Goal: Information Seeking & Learning: Compare options

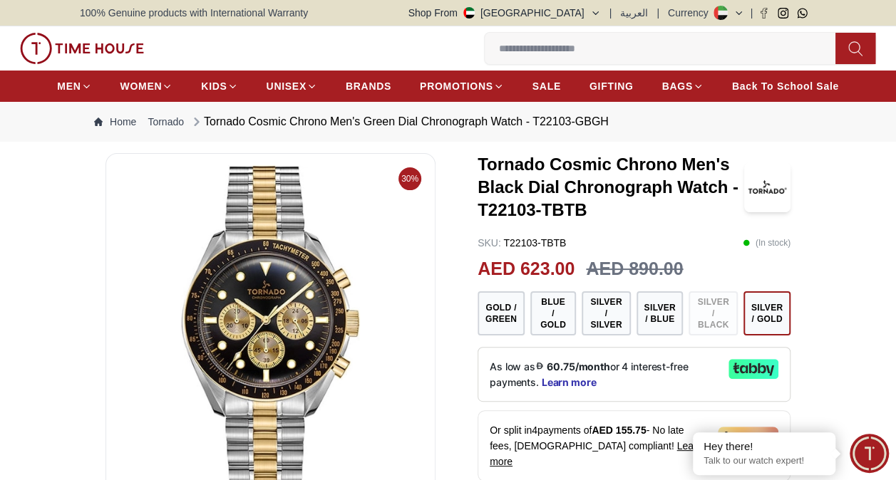
click at [267, 315] on img at bounding box center [271, 336] width 306 height 342
click at [549, 310] on button "Blue / Gold" at bounding box center [553, 314] width 46 height 44
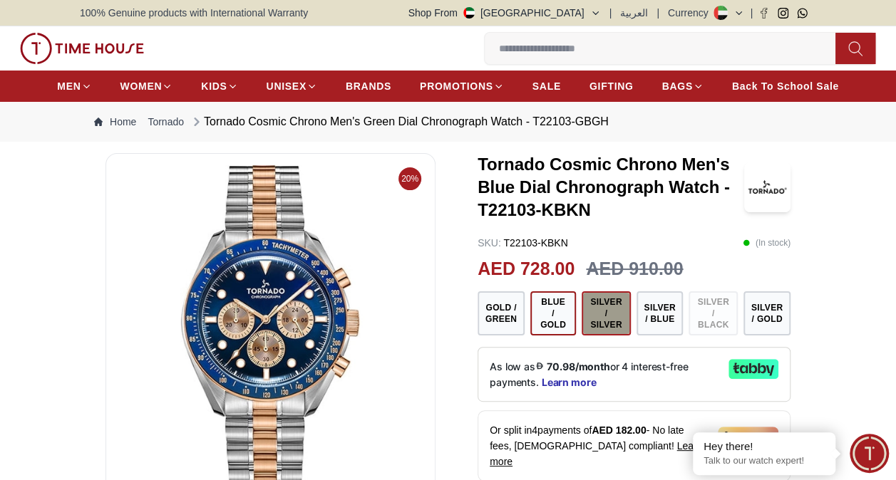
click at [600, 313] on button "Silver / Silver" at bounding box center [606, 314] width 49 height 44
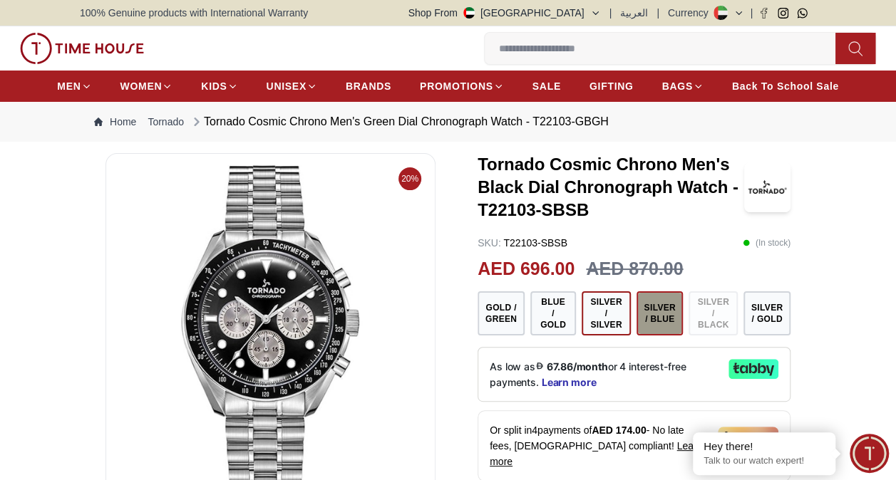
click at [657, 320] on button "Silver / Blue" at bounding box center [659, 314] width 46 height 44
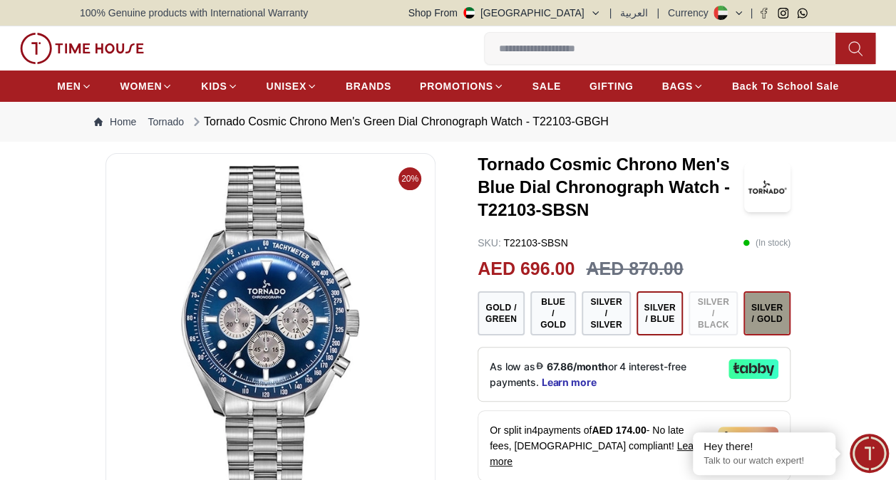
click at [772, 311] on button "Silver / Gold" at bounding box center [766, 314] width 47 height 44
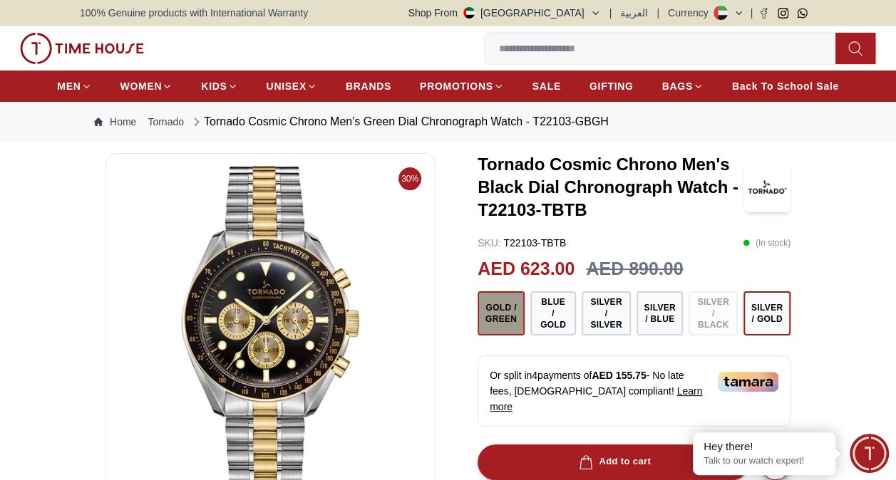
click at [501, 320] on button "Gold / Green" at bounding box center [501, 314] width 47 height 44
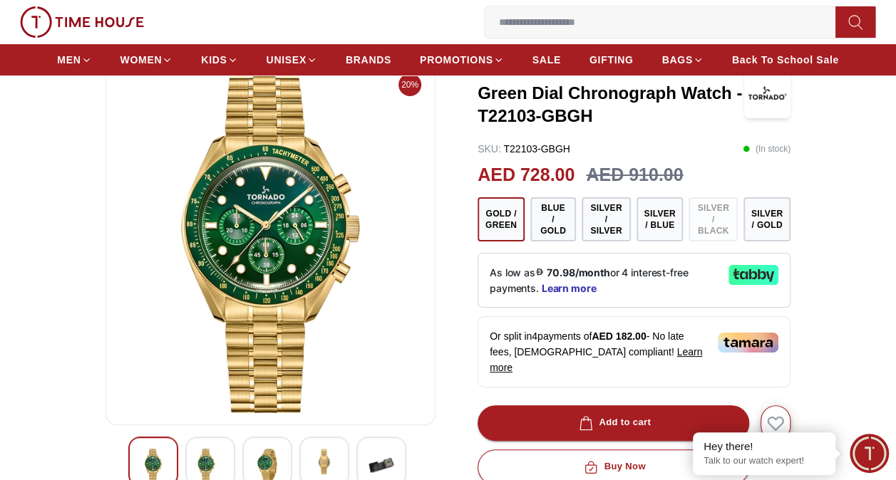
scroll to position [143, 0]
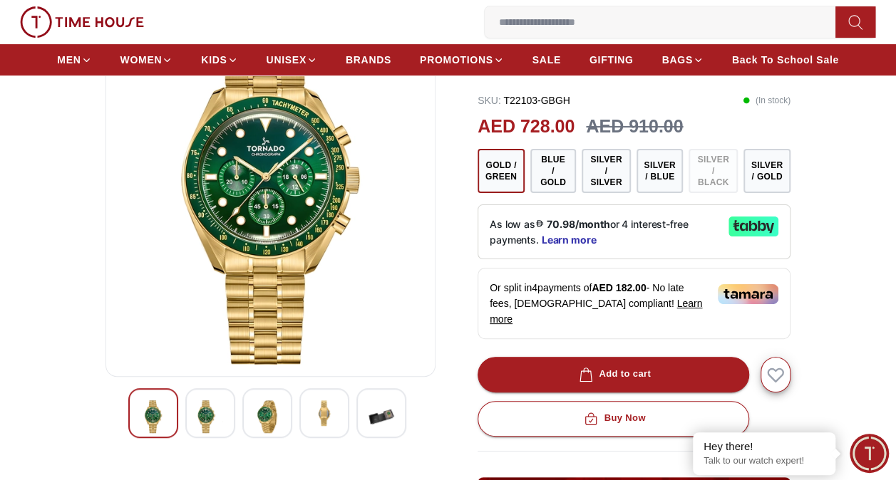
click at [272, 192] on img at bounding box center [271, 194] width 306 height 342
click at [207, 415] on img at bounding box center [210, 417] width 26 height 33
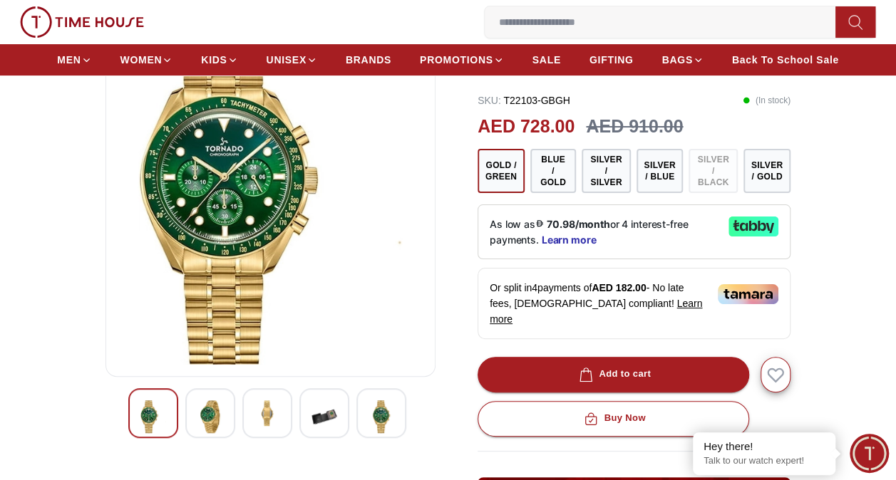
click at [273, 415] on img at bounding box center [267, 414] width 26 height 26
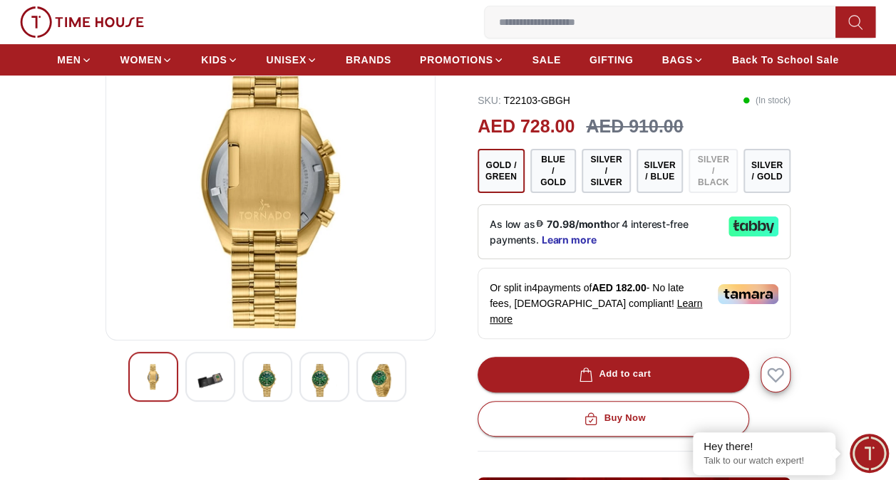
click at [214, 379] on img at bounding box center [210, 380] width 26 height 33
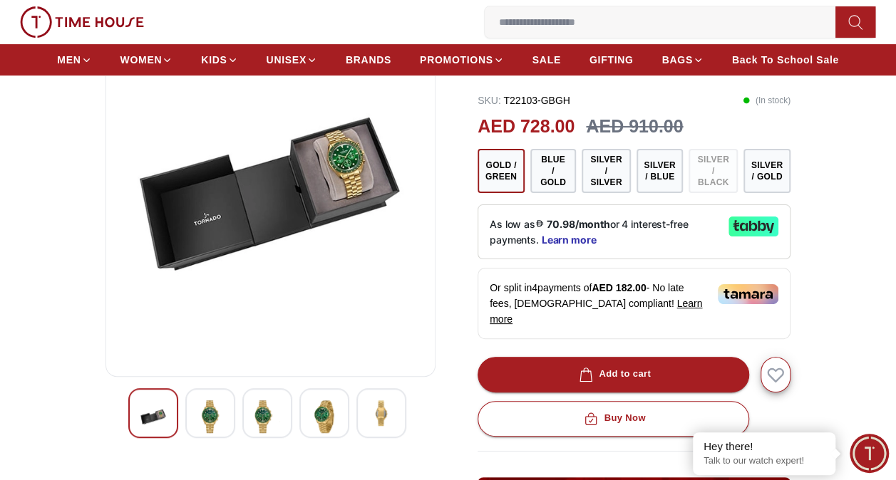
click at [216, 418] on img at bounding box center [210, 417] width 26 height 33
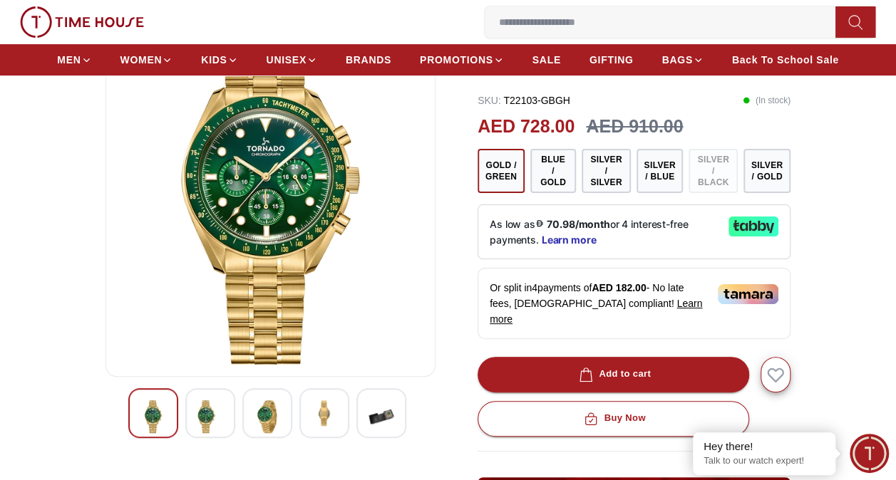
click at [274, 408] on img at bounding box center [267, 417] width 26 height 33
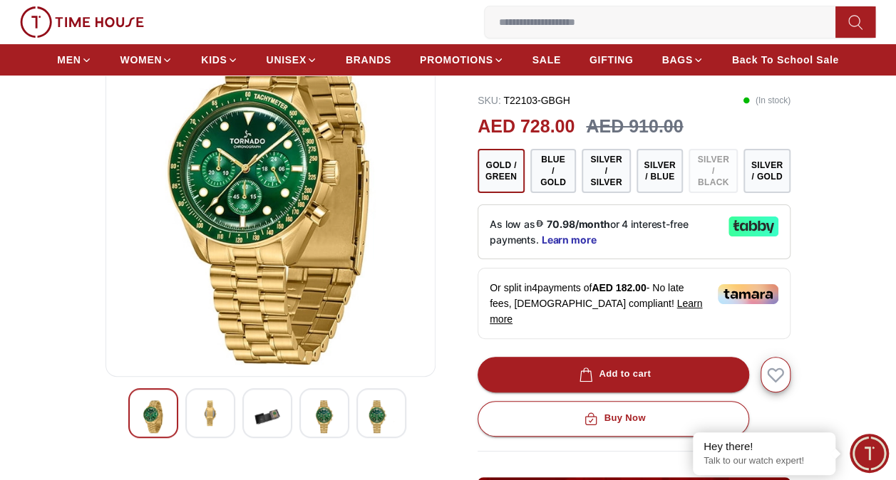
click at [327, 408] on img at bounding box center [324, 417] width 26 height 33
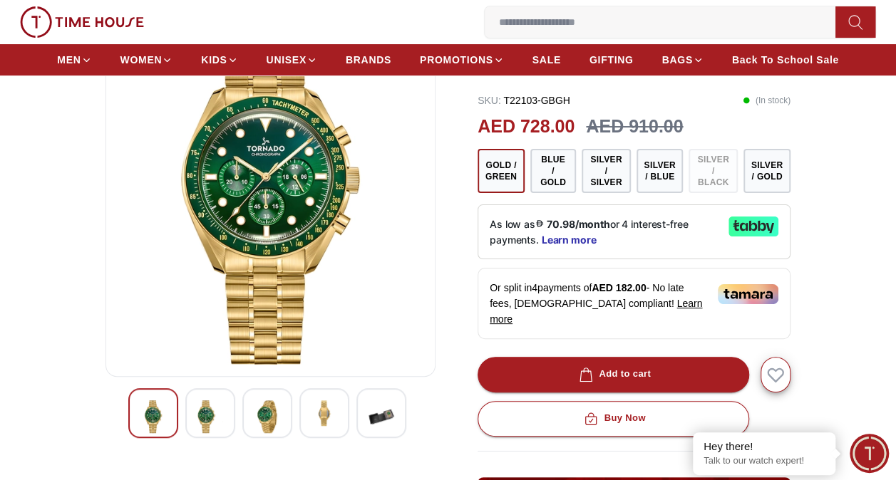
click at [383, 416] on img at bounding box center [381, 417] width 26 height 33
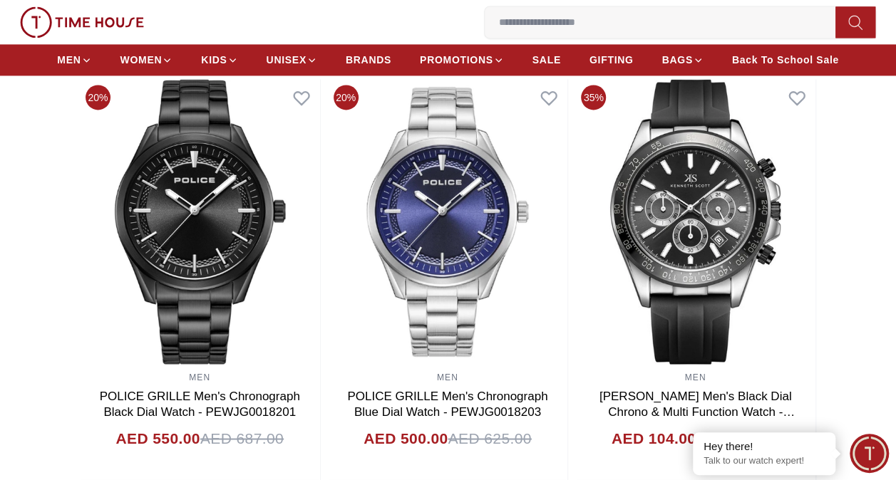
scroll to position [1036, 0]
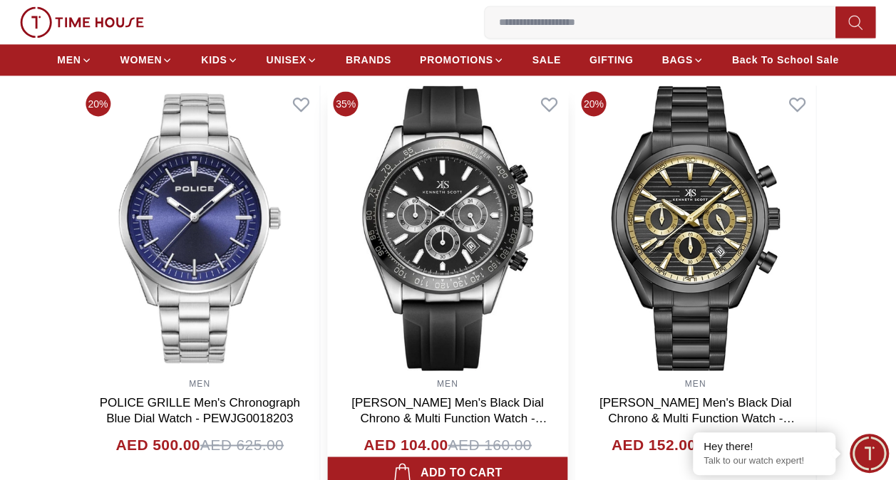
click at [510, 195] on img at bounding box center [448, 228] width 240 height 285
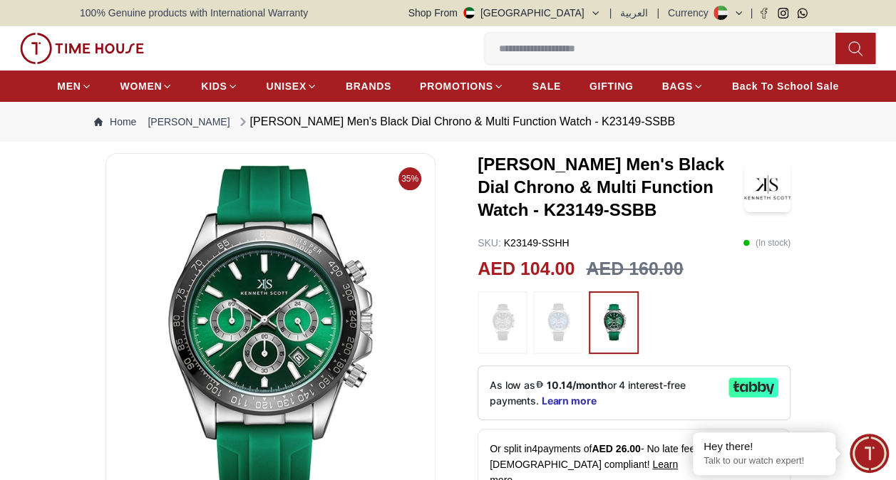
click at [276, 317] on img at bounding box center [271, 336] width 306 height 342
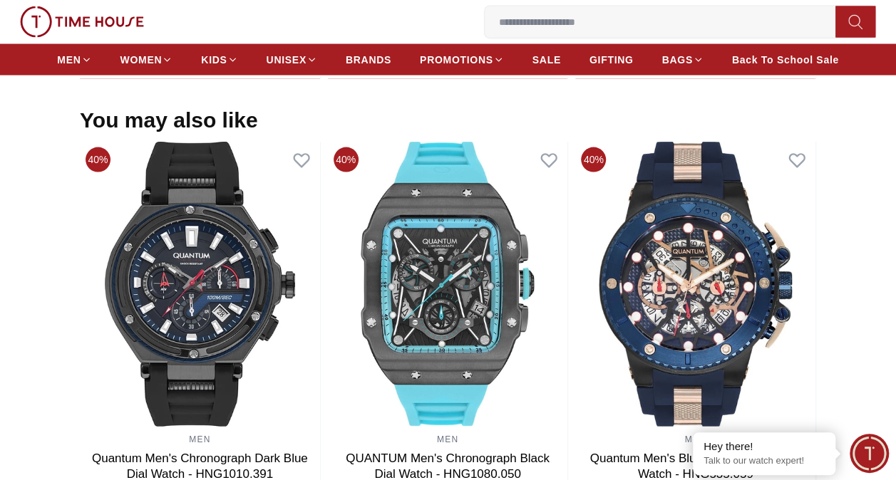
scroll to position [1387, 0]
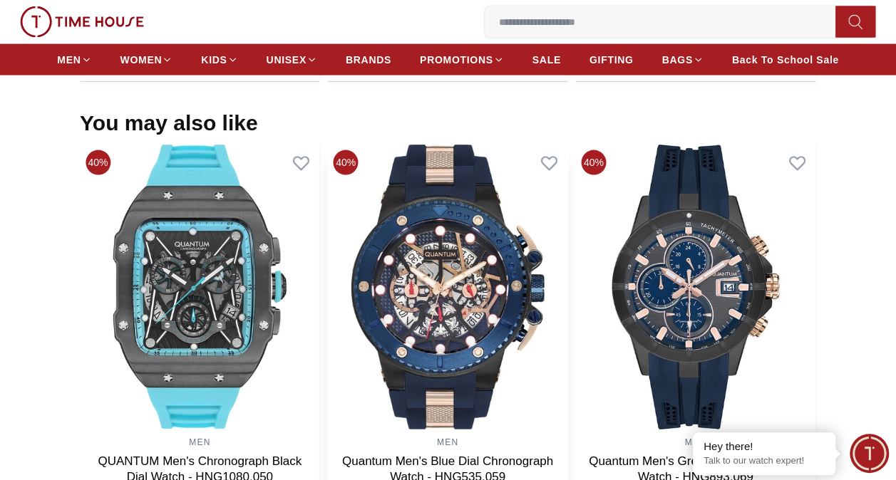
click at [543, 298] on img at bounding box center [448, 287] width 240 height 285
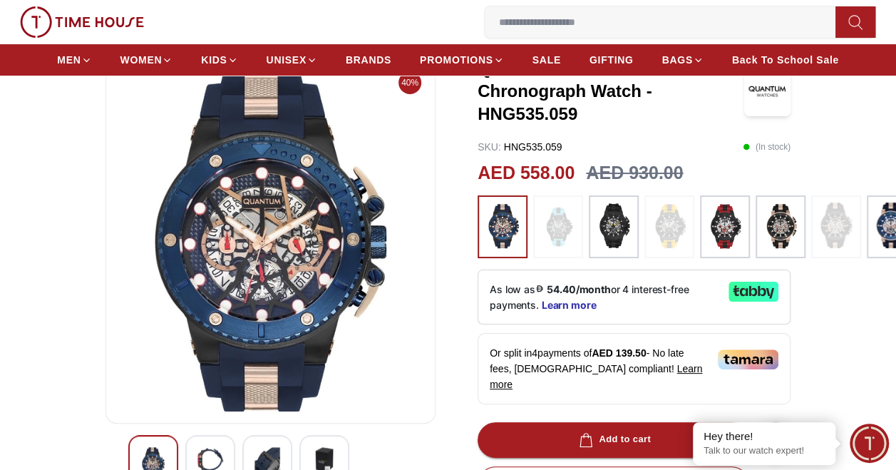
scroll to position [114, 0]
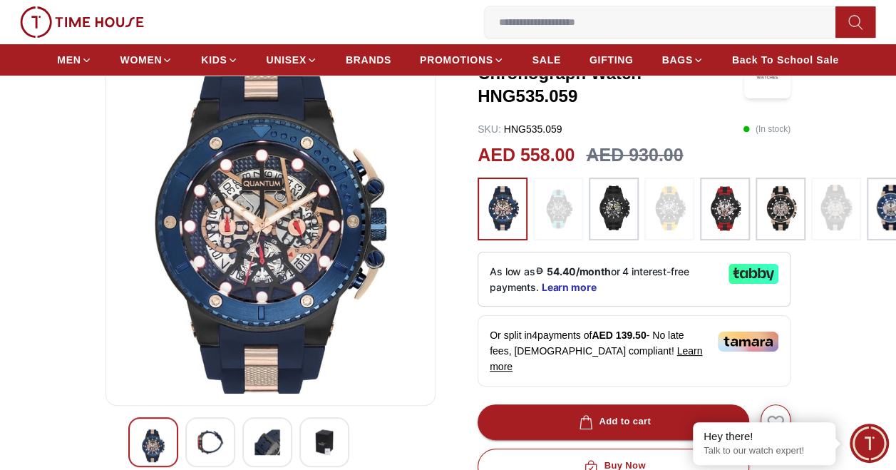
click at [768, 208] on img at bounding box center [781, 209] width 36 height 48
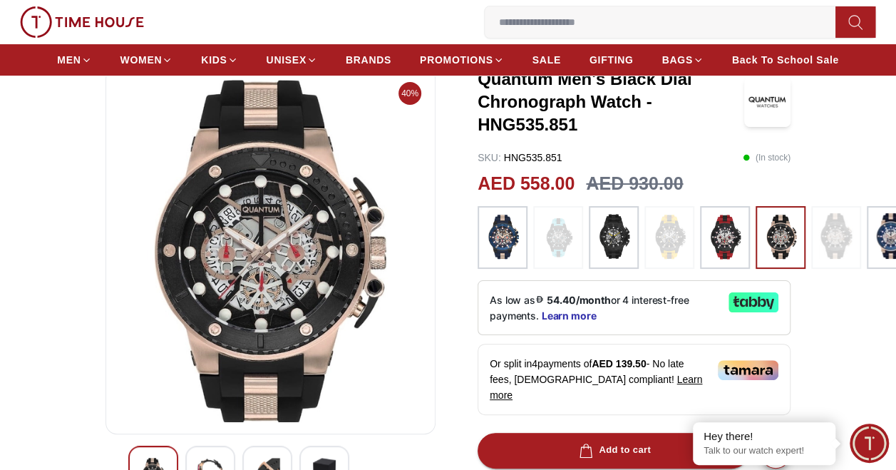
scroll to position [57, 0]
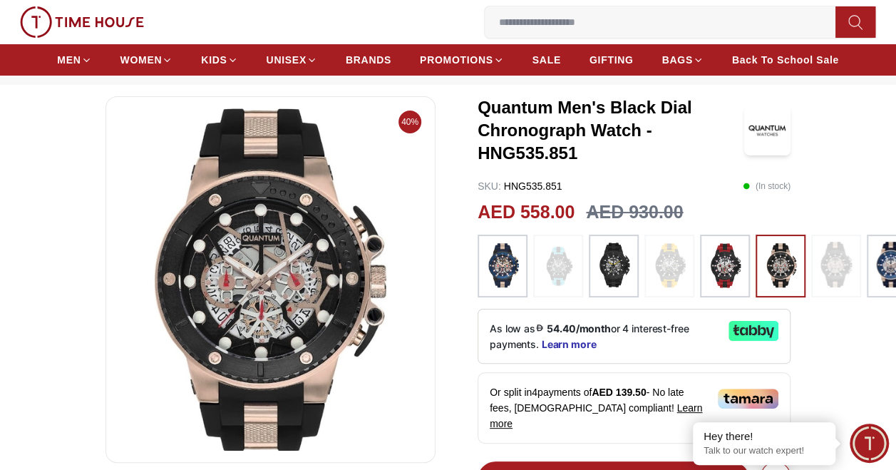
click at [725, 265] on img at bounding box center [725, 266] width 36 height 48
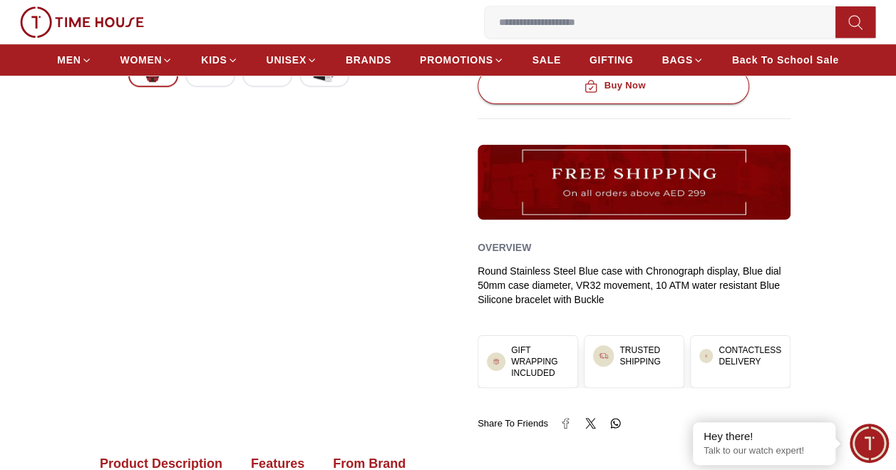
scroll to position [542, 0]
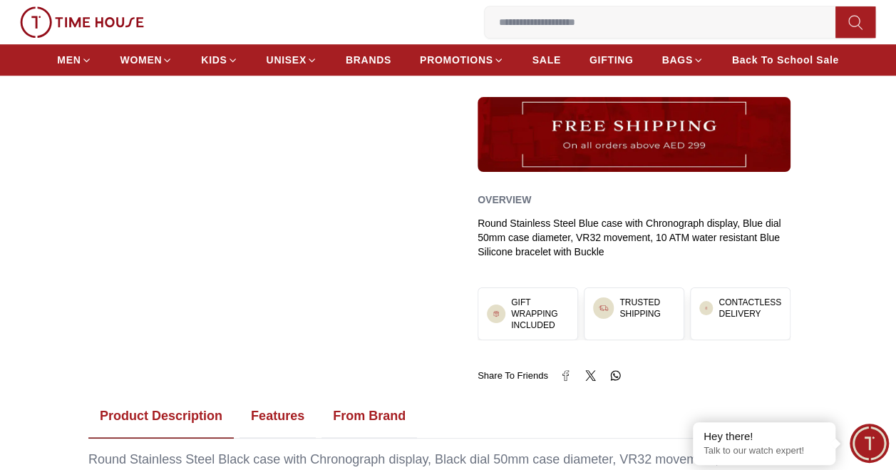
scroll to position [57, 0]
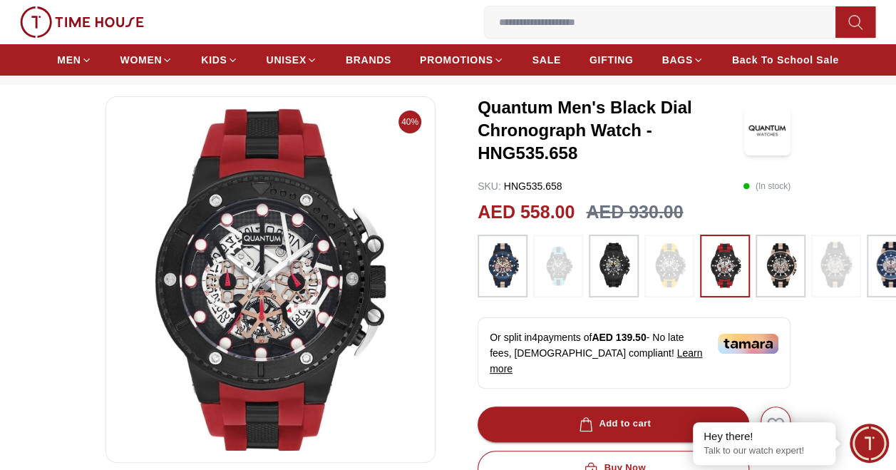
scroll to position [114, 0]
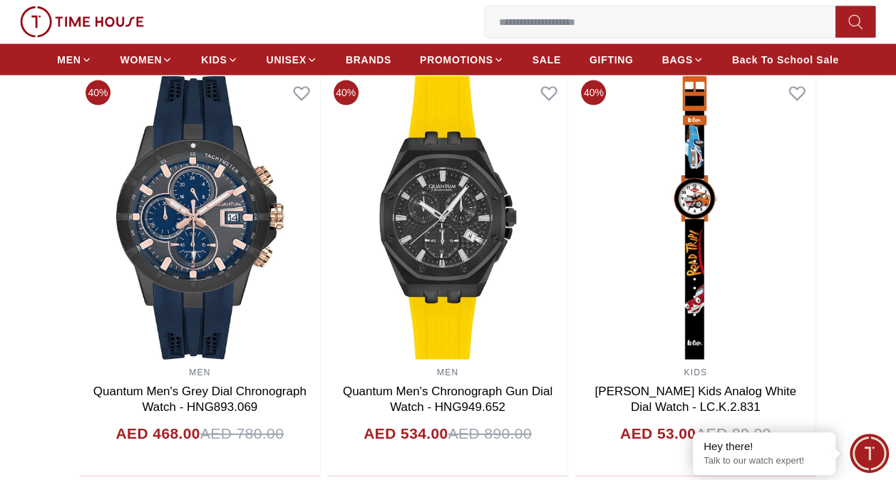
scroll to position [1444, 0]
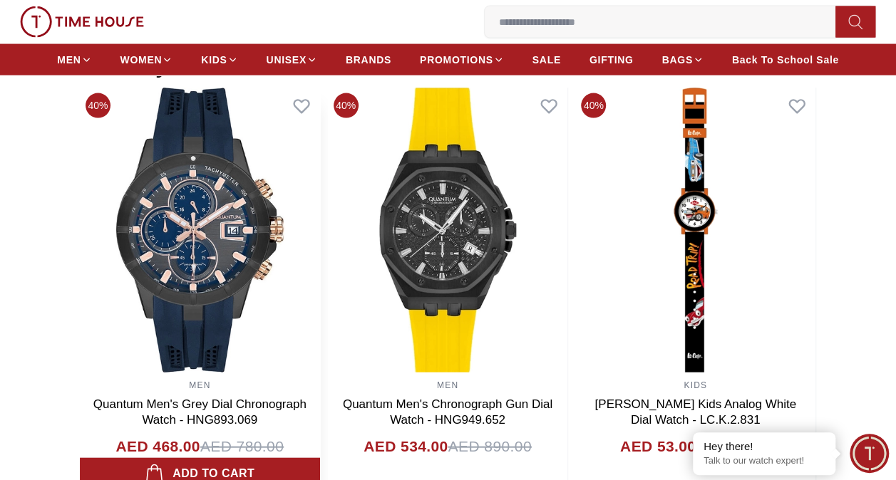
click at [227, 226] on img at bounding box center [200, 230] width 240 height 285
